Goal: Task Accomplishment & Management: Complete application form

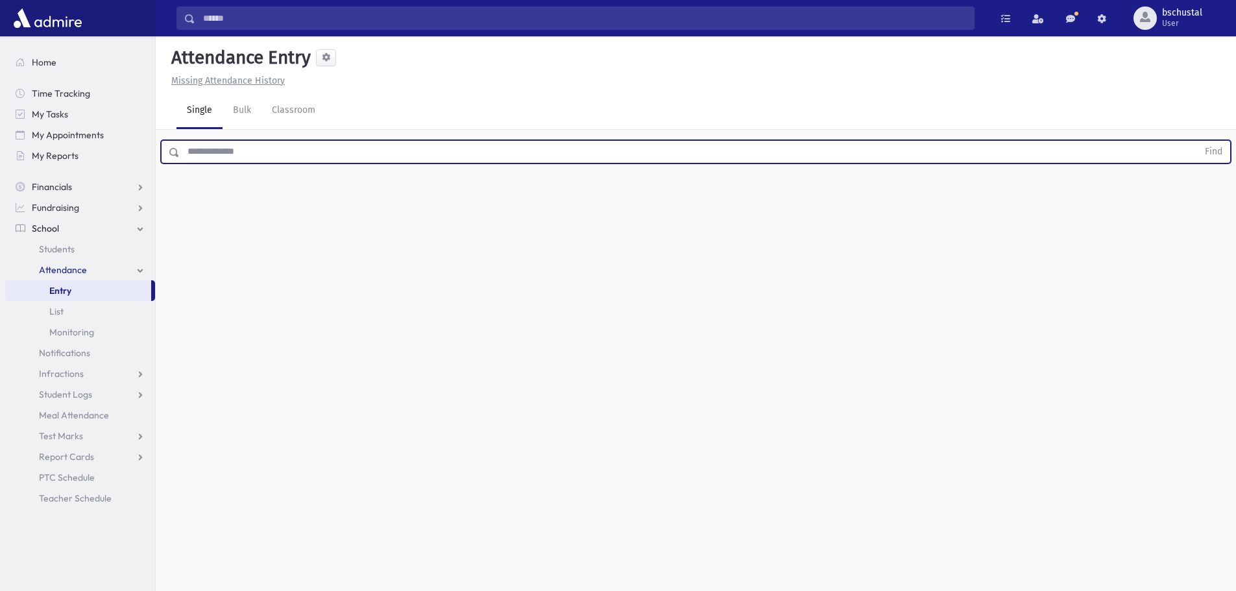
click at [273, 154] on input "text" at bounding box center [689, 151] width 1018 height 23
click at [1221, 154] on button "Find" at bounding box center [1213, 152] width 33 height 22
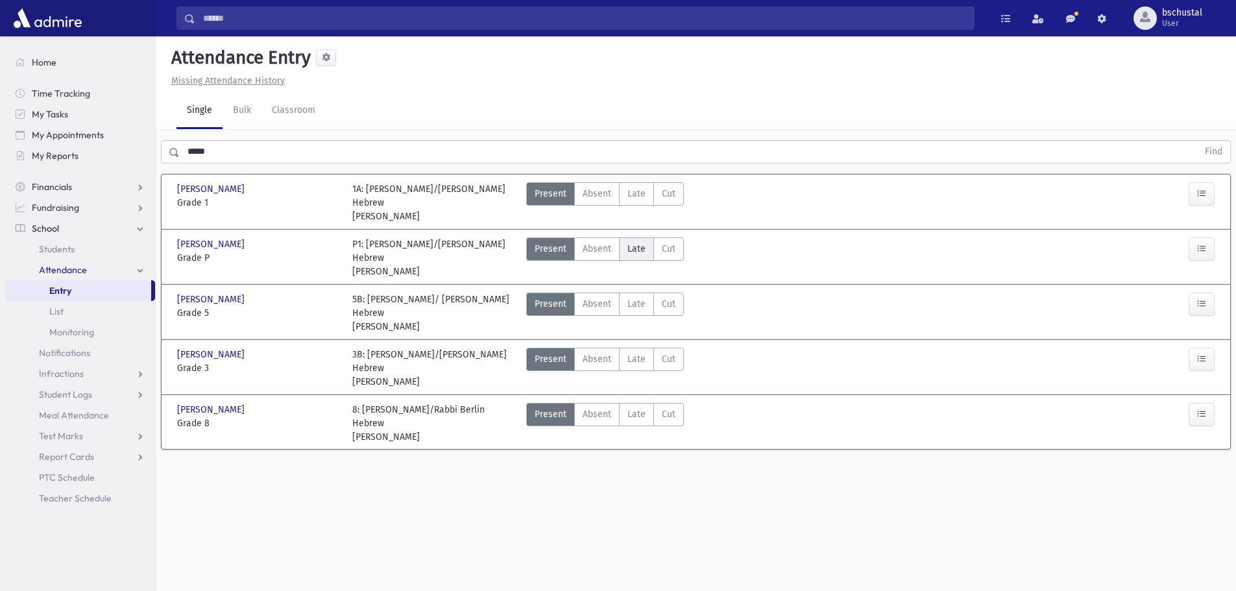
click at [630, 242] on span "Late" at bounding box center [637, 249] width 18 height 14
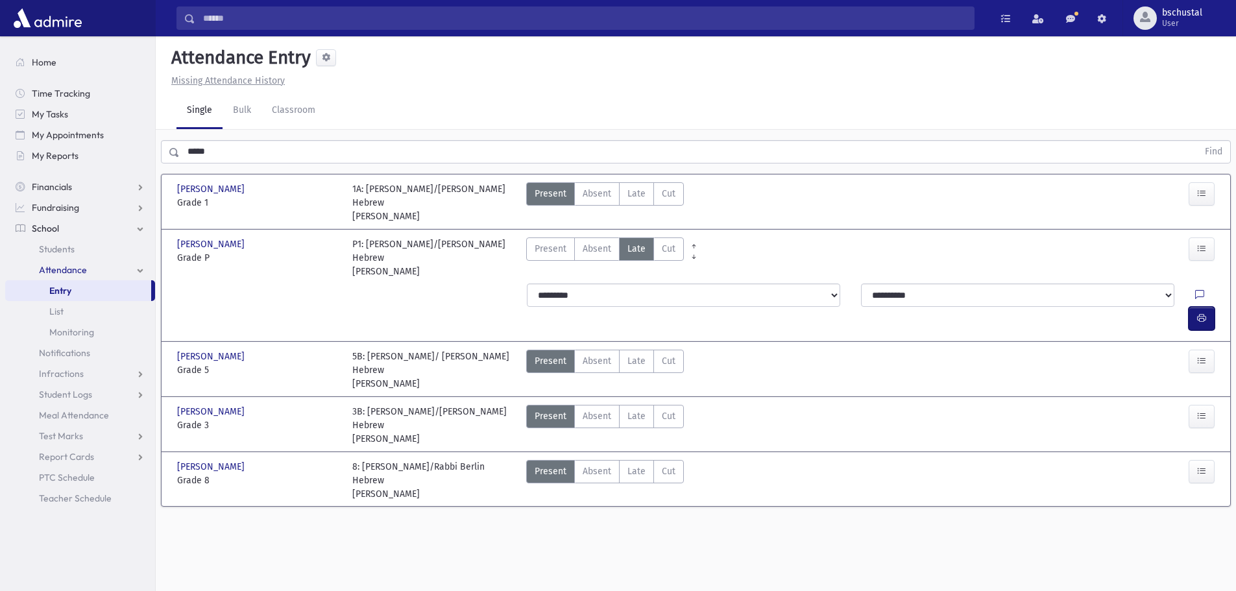
click at [1207, 307] on button "button" at bounding box center [1202, 318] width 26 height 23
click at [633, 354] on span "Late" at bounding box center [637, 361] width 18 height 14
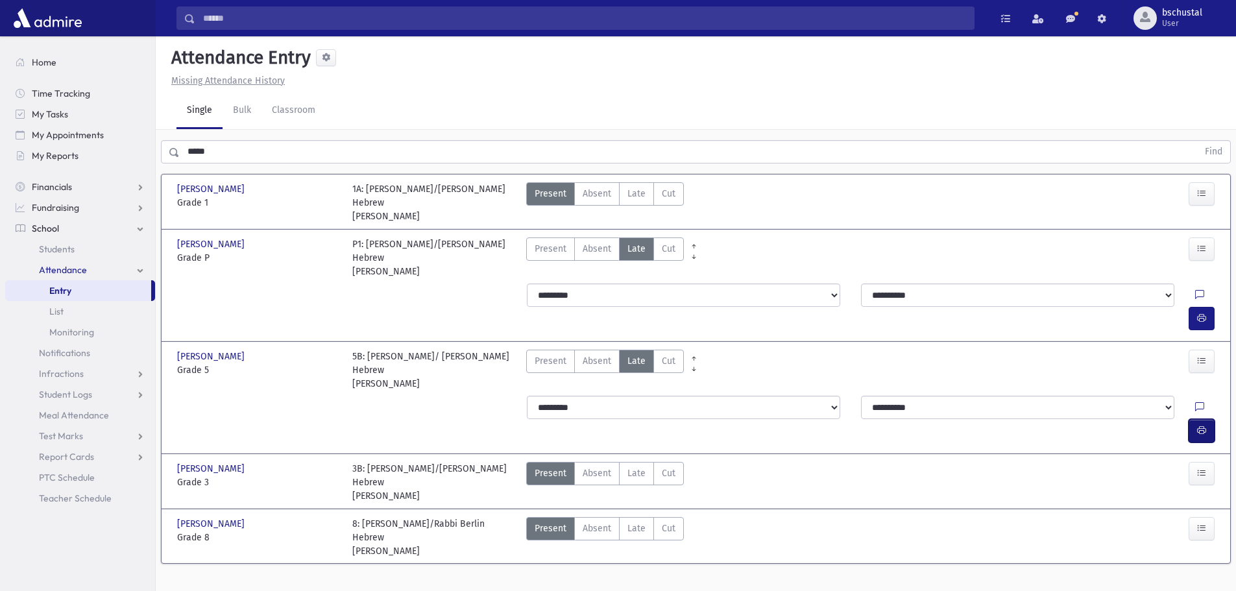
click at [1205, 425] on icon "button" at bounding box center [1201, 430] width 9 height 11
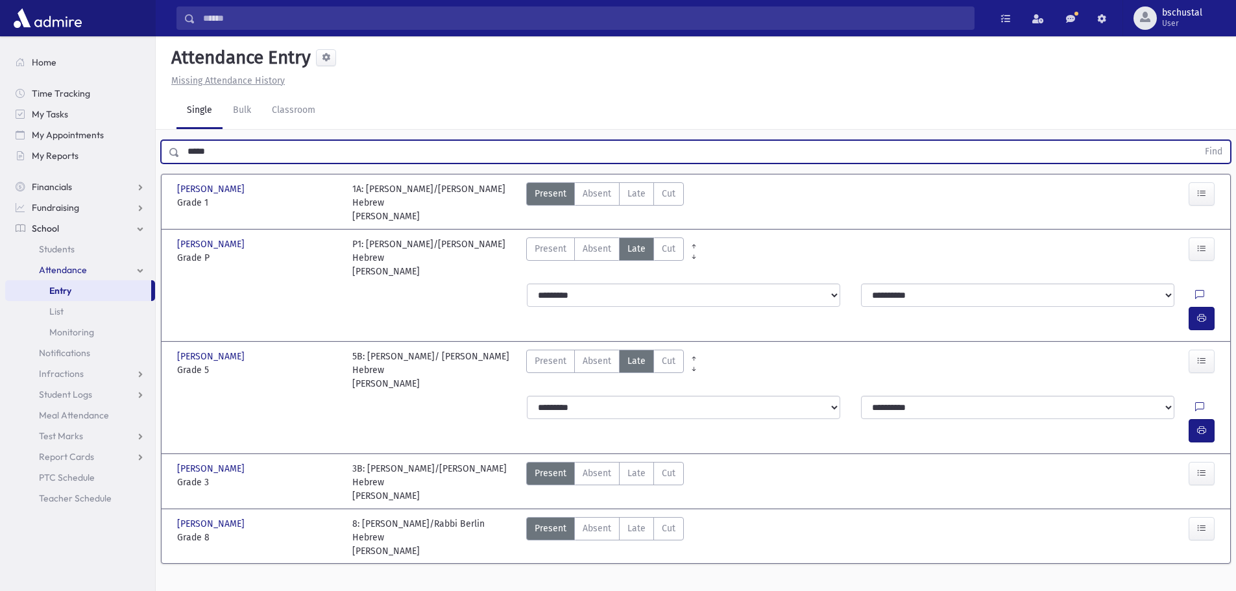
drag, startPoint x: 226, startPoint y: 151, endPoint x: 162, endPoint y: 152, distance: 63.6
click at [162, 152] on div "***** Find" at bounding box center [696, 151] width 1070 height 23
click at [1209, 150] on button "Find" at bounding box center [1213, 152] width 33 height 22
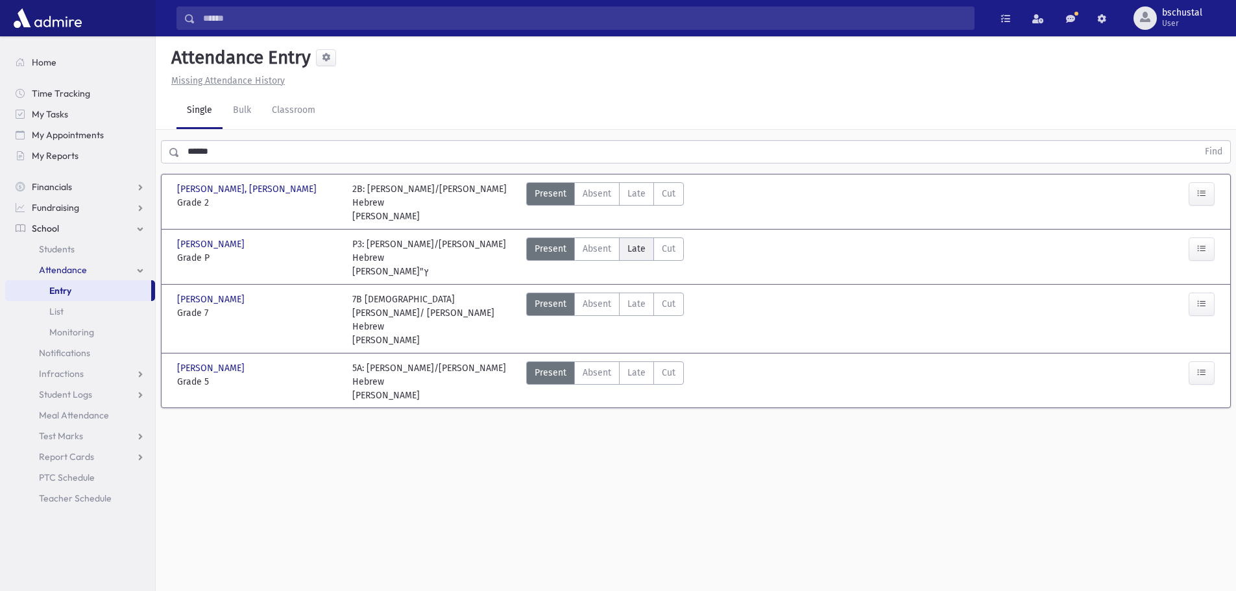
click at [641, 242] on span "Late" at bounding box center [637, 249] width 18 height 14
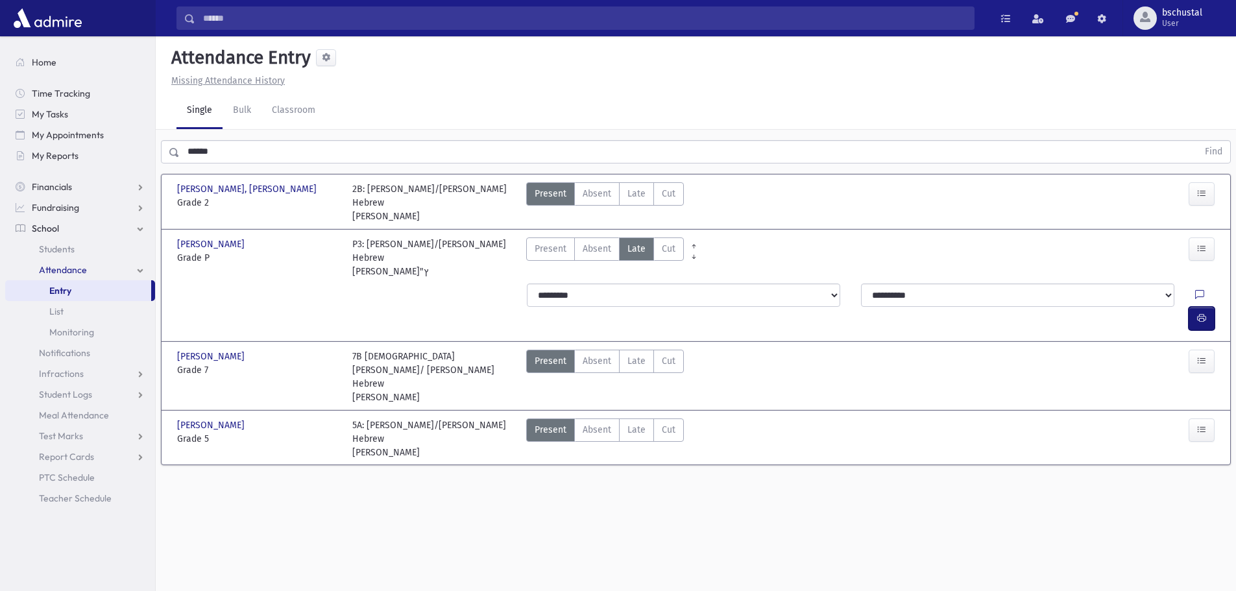
click at [1192, 307] on button "button" at bounding box center [1202, 318] width 26 height 23
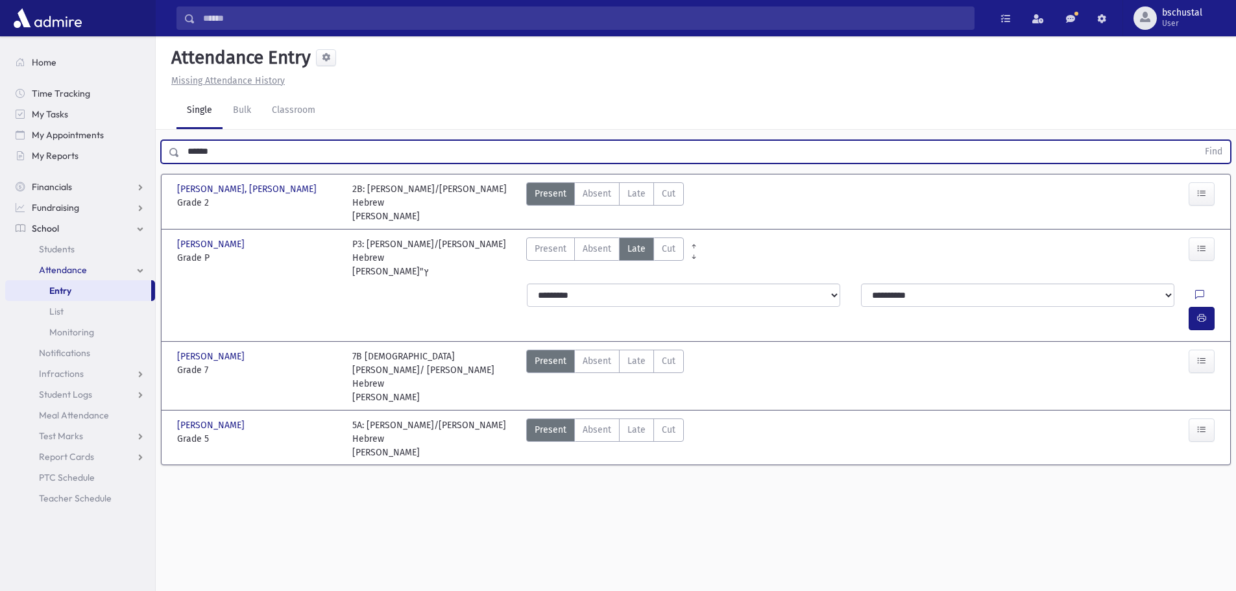
drag, startPoint x: 236, startPoint y: 153, endPoint x: 175, endPoint y: 158, distance: 61.2
click at [175, 158] on div "****** Find" at bounding box center [696, 151] width 1070 height 23
type input "*****"
click at [1215, 147] on button "Find" at bounding box center [1213, 152] width 33 height 22
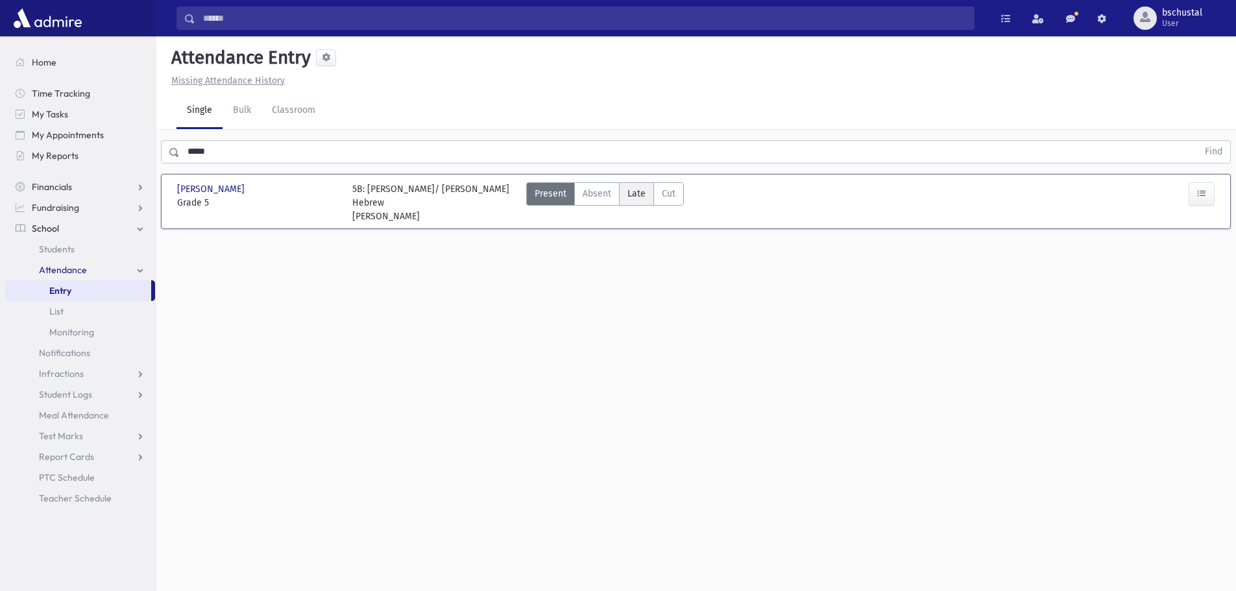
click at [635, 205] on label "Late Late" at bounding box center [636, 193] width 35 height 23
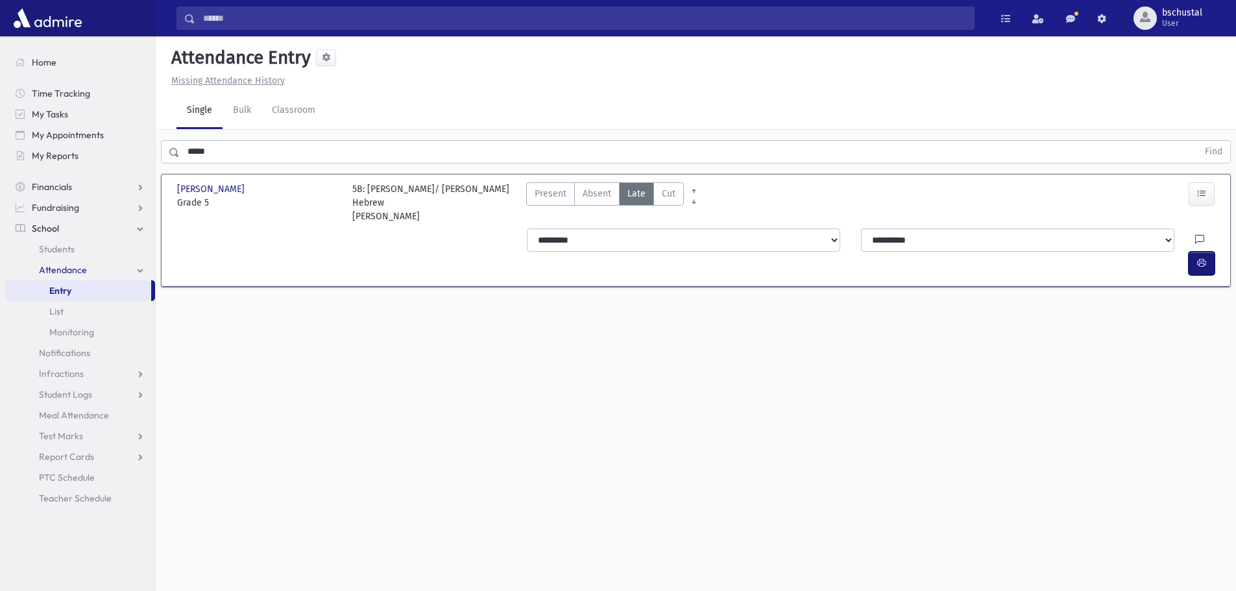
click at [1200, 258] on icon "button" at bounding box center [1201, 263] width 9 height 11
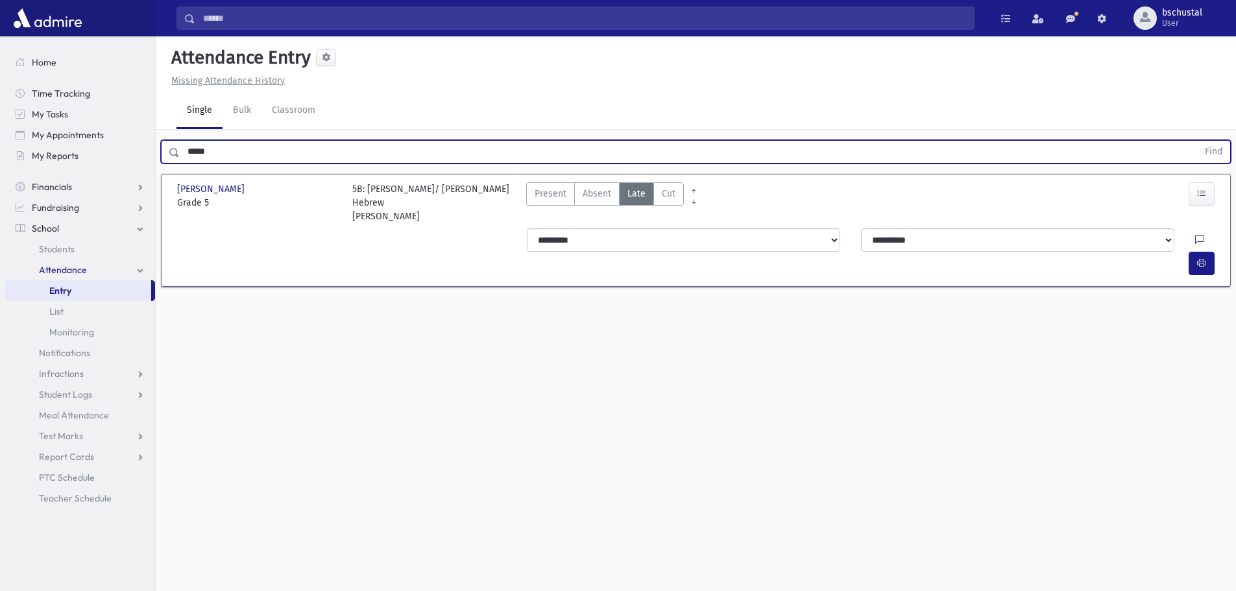
drag, startPoint x: 218, startPoint y: 151, endPoint x: 155, endPoint y: 154, distance: 63.1
click at [155, 154] on div "Search Results My Accounts" at bounding box center [618, 310] width 1236 height 620
drag, startPoint x: 1217, startPoint y: 154, endPoint x: 1202, endPoint y: 160, distance: 15.8
click at [1217, 154] on button "Find" at bounding box center [1213, 152] width 33 height 22
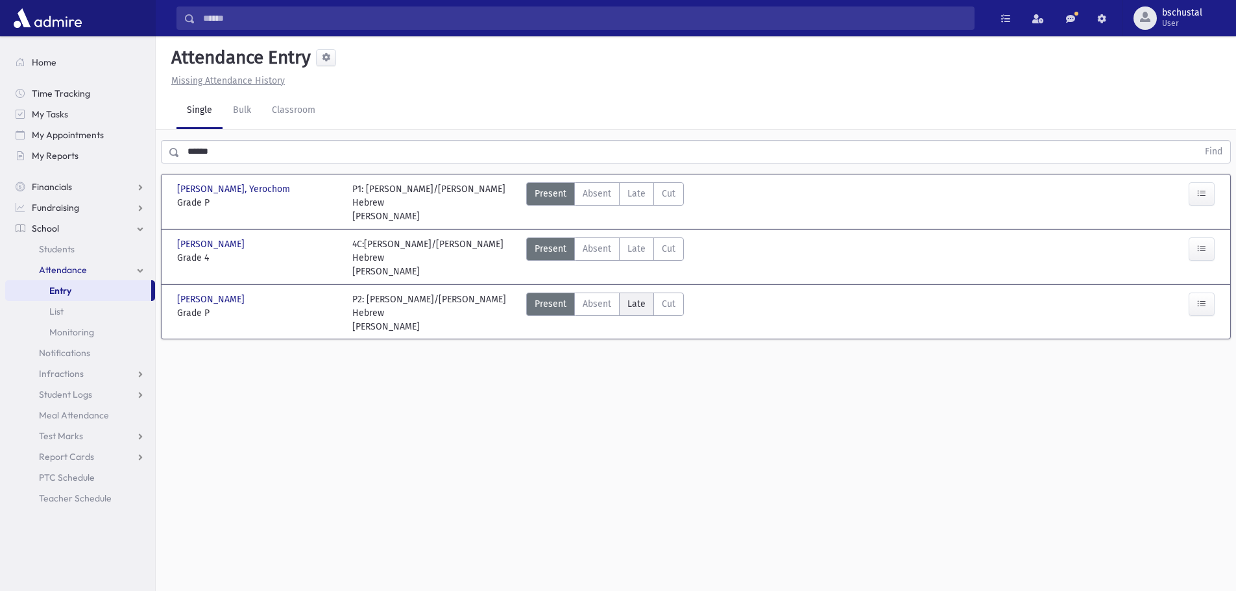
click at [622, 293] on label "Late Late" at bounding box center [636, 304] width 35 height 23
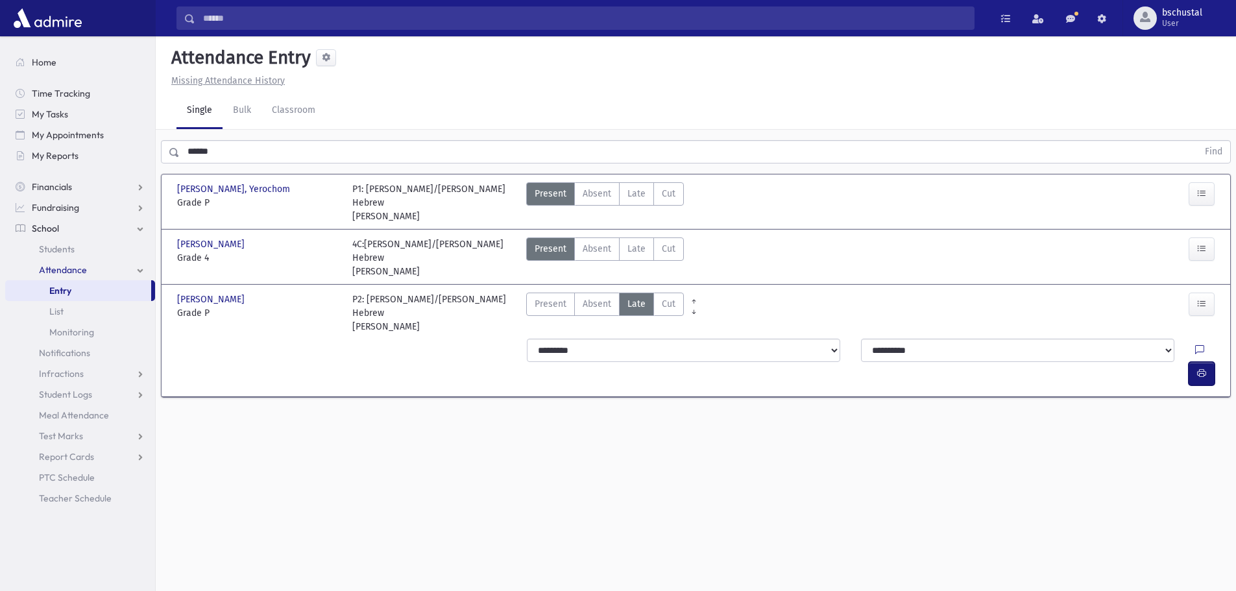
click at [1190, 362] on button "button" at bounding box center [1202, 373] width 26 height 23
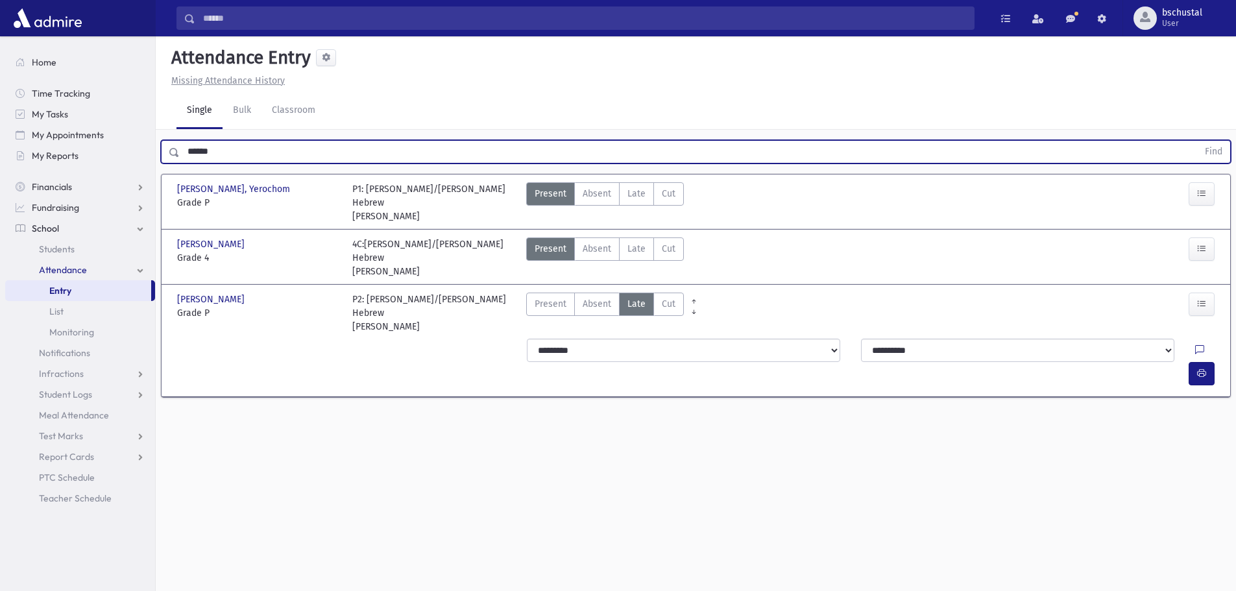
drag, startPoint x: 267, startPoint y: 153, endPoint x: 159, endPoint y: 157, distance: 108.5
click at [159, 157] on div "****** Find" at bounding box center [696, 149] width 1081 height 39
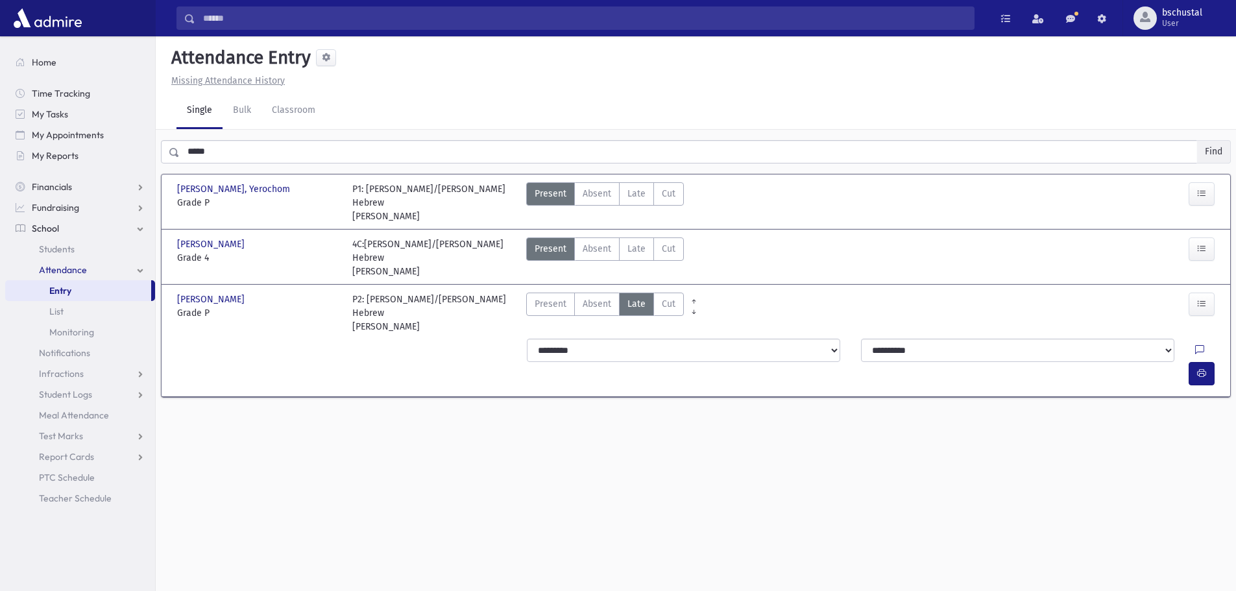
click at [1208, 154] on button "Find" at bounding box center [1213, 152] width 33 height 22
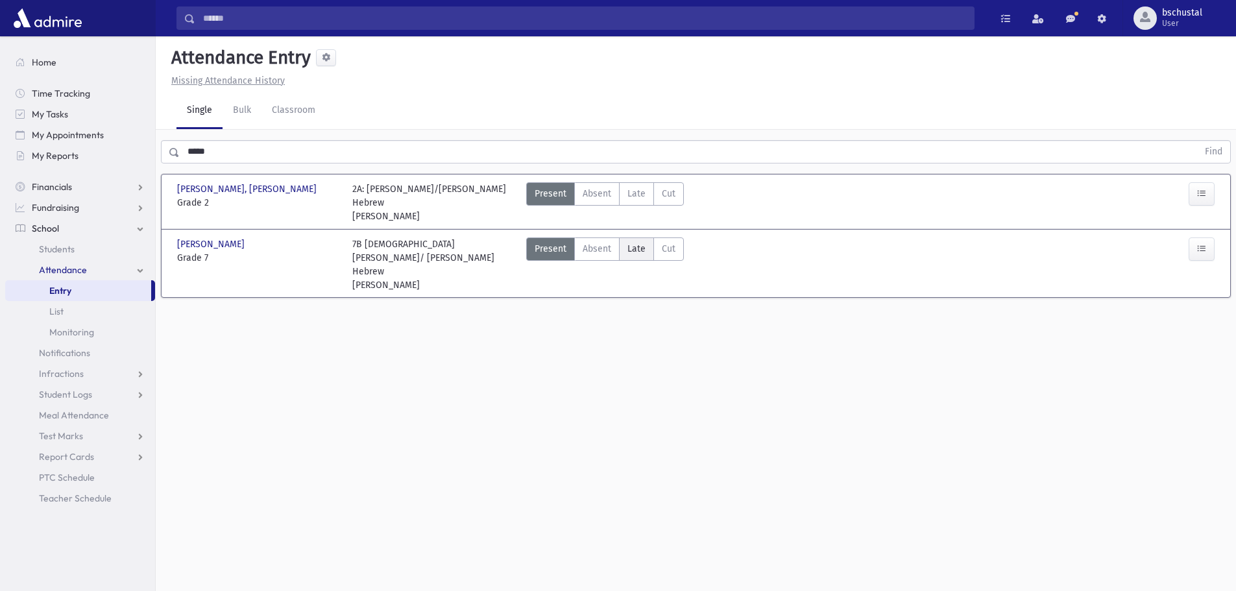
click at [643, 256] on label "Late Late" at bounding box center [636, 249] width 35 height 23
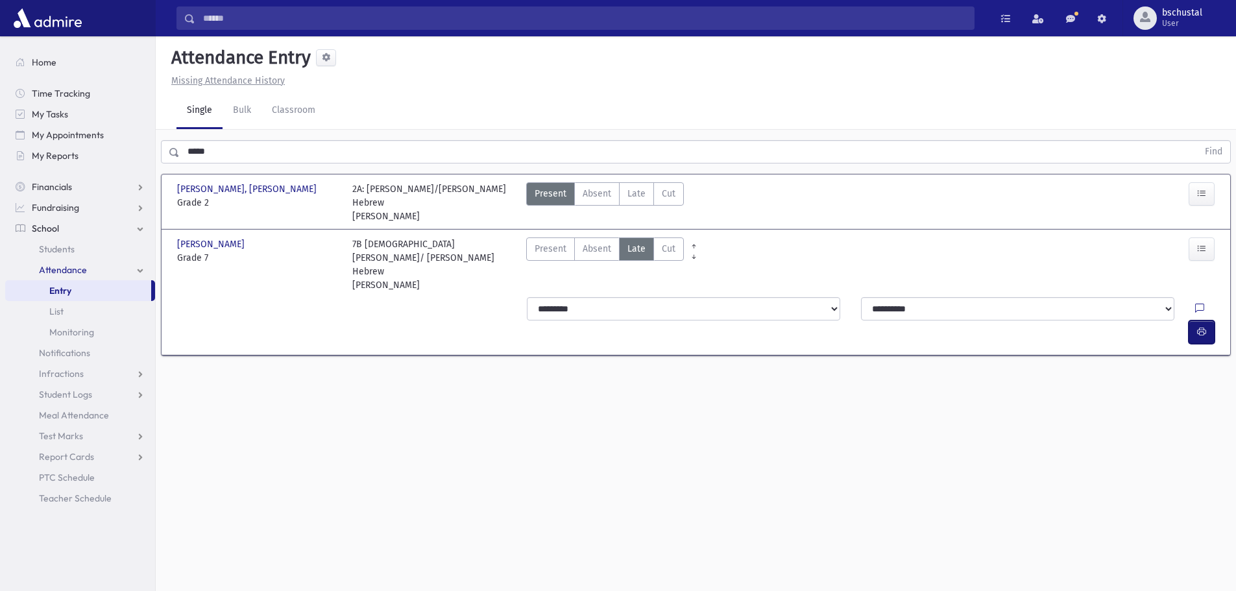
drag, startPoint x: 1199, startPoint y: 282, endPoint x: 1191, endPoint y: 279, distance: 9.0
click at [1196, 321] on button "button" at bounding box center [1202, 332] width 26 height 23
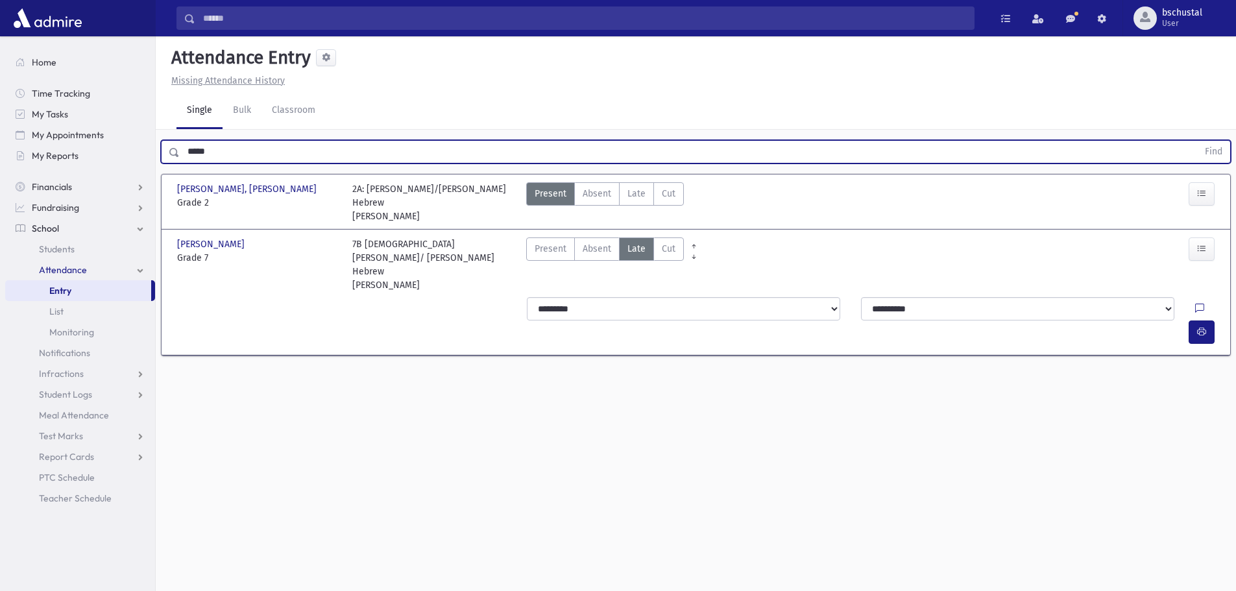
click at [741, 147] on input "*****" at bounding box center [689, 151] width 1018 height 23
drag, startPoint x: 217, startPoint y: 145, endPoint x: 177, endPoint y: 146, distance: 40.3
click at [177, 146] on div "***** Find" at bounding box center [696, 151] width 1070 height 23
type input "*******"
click at [1216, 149] on button "Find" at bounding box center [1213, 152] width 33 height 22
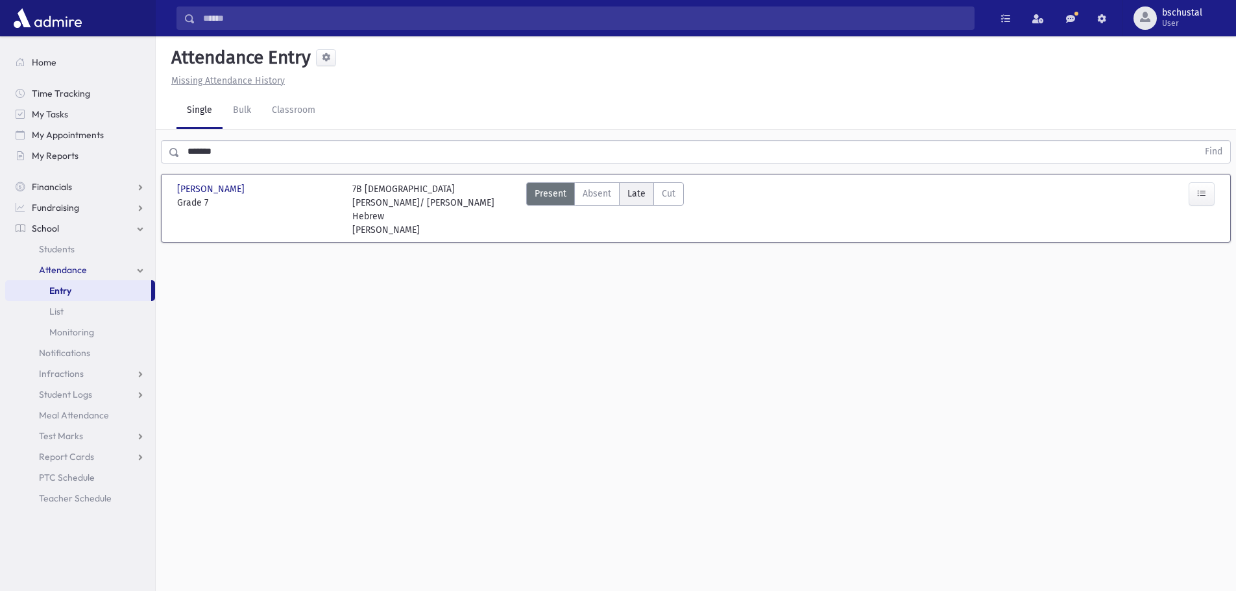
click at [639, 196] on span "Late" at bounding box center [637, 194] width 18 height 14
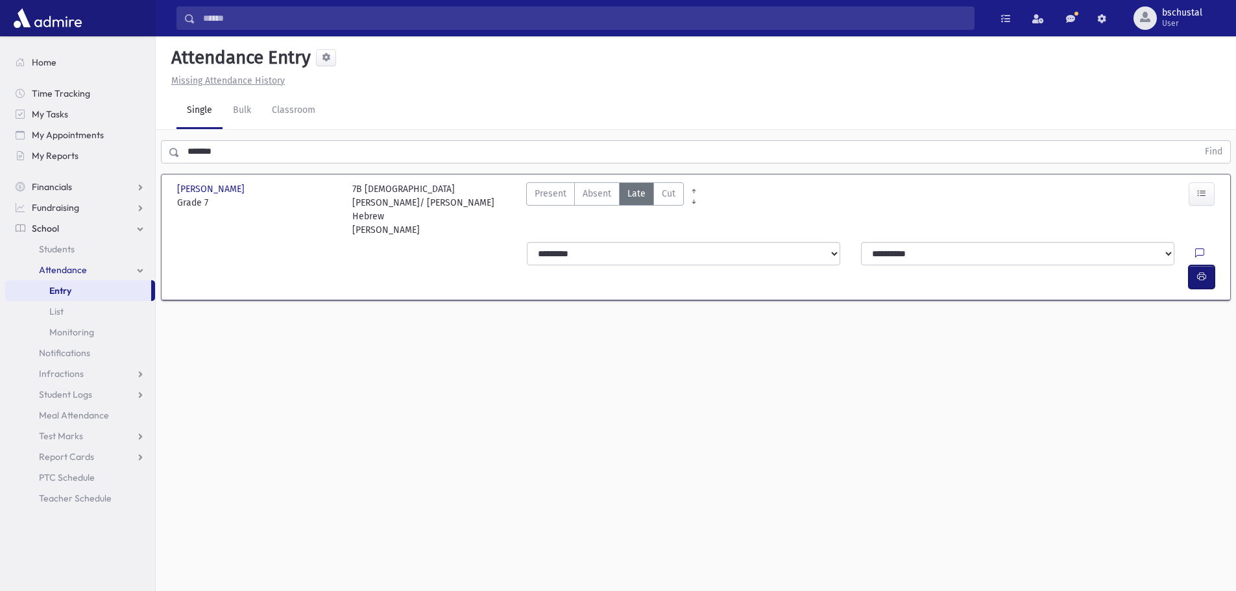
click at [1195, 265] on button "button" at bounding box center [1202, 276] width 26 height 23
